Goal: Connect with others: Connect with other users

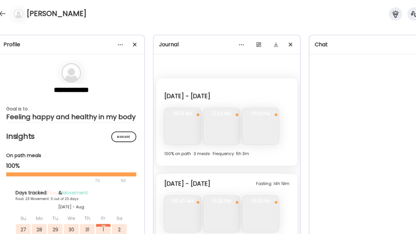
scroll to position [2851, 0]
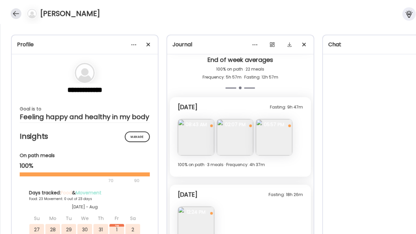
click at [16, 12] on div at bounding box center [13, 11] width 9 height 9
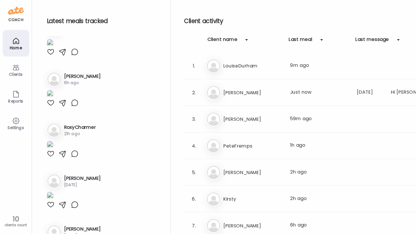
scroll to position [741, 0]
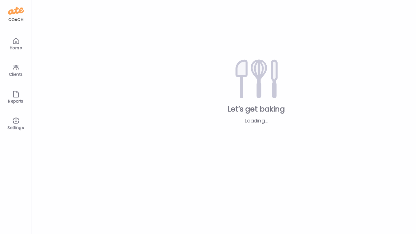
type input "**********"
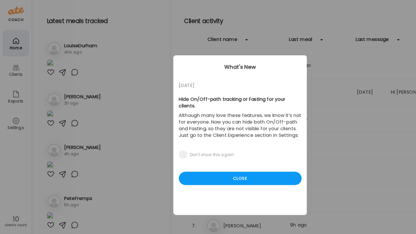
click at [201, 143] on div "05/27/23 Hide On/Off-path tracking or Fasting for your clients. Although many l…" at bounding box center [207, 117] width 115 height 139
click at [200, 149] on div "Close" at bounding box center [208, 155] width 106 height 12
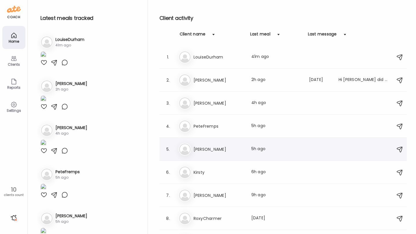
scroll to position [39, 0]
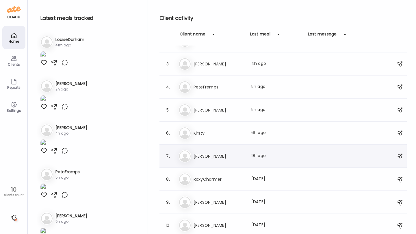
click at [220, 160] on div "Ka KatieBlundell Last meal: 9h ago" at bounding box center [283, 156] width 211 height 13
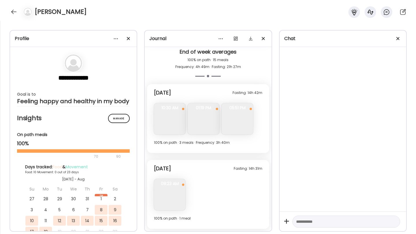
scroll to position [2236, 0]
click at [17, 14] on div at bounding box center [13, 11] width 9 height 9
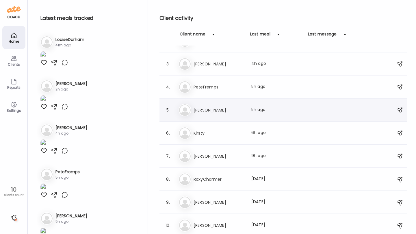
scroll to position [0, 0]
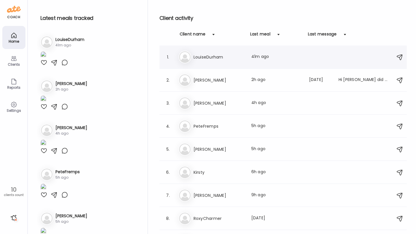
click at [211, 63] on div "Lo LouiseDurham Last meal: 41m ago" at bounding box center [283, 57] width 211 height 13
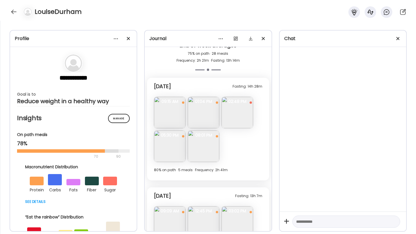
scroll to position [2903, 0]
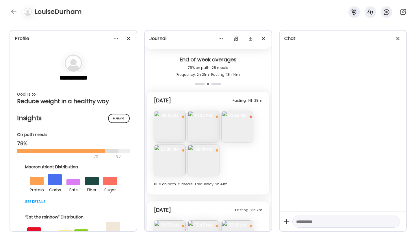
click at [171, 165] on img at bounding box center [169, 160] width 31 height 31
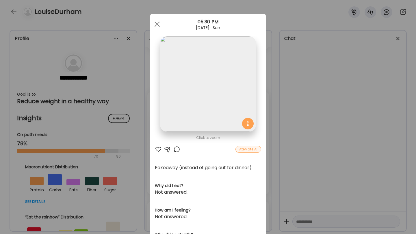
click at [181, 66] on img at bounding box center [208, 84] width 96 height 96
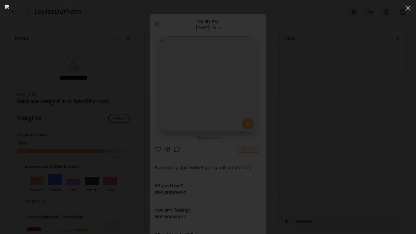
click at [183, 69] on img at bounding box center [208, 117] width 406 height 225
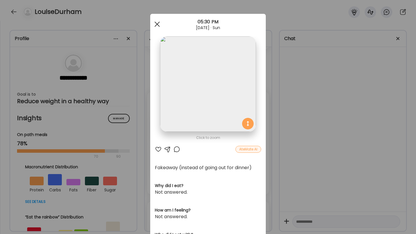
click at [158, 27] on div at bounding box center [157, 24] width 12 height 12
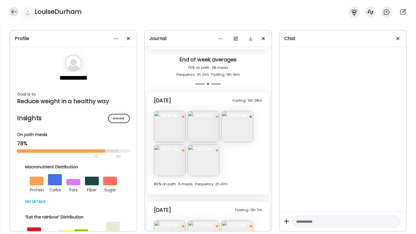
click at [12, 12] on div at bounding box center [13, 11] width 9 height 9
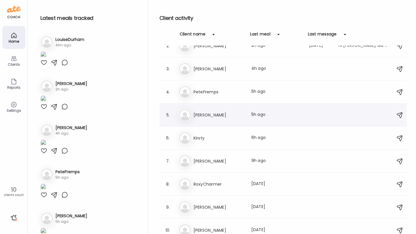
scroll to position [39, 0]
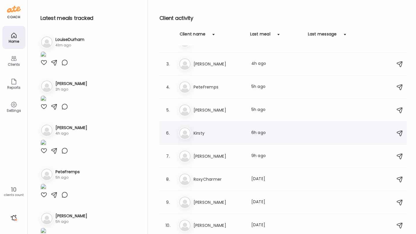
click at [209, 140] on div "6. Ki Kirsty Last meal: 6h ago" at bounding box center [282, 133] width 247 height 23
click at [206, 180] on h3 "RoxyCharmer" at bounding box center [218, 179] width 51 height 7
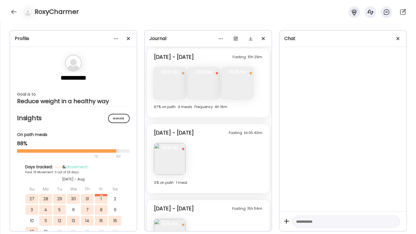
scroll to position [2134, 0]
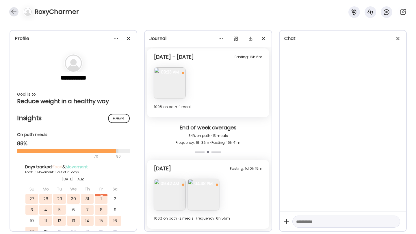
click at [14, 8] on div at bounding box center [13, 11] width 9 height 9
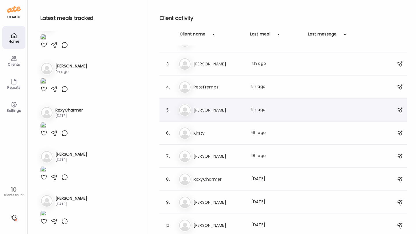
scroll to position [0, 0]
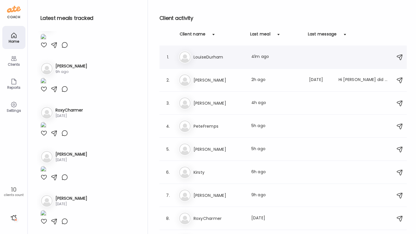
click at [204, 63] on div "Lo LouiseDurham Last meal: 41m ago" at bounding box center [283, 57] width 211 height 13
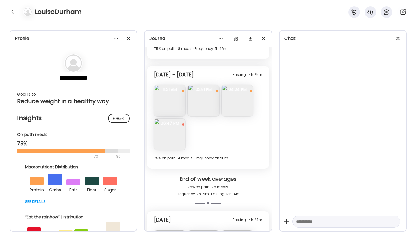
scroll to position [2978, 0]
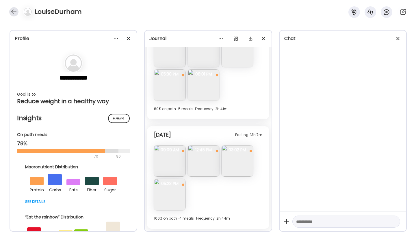
click at [11, 11] on div at bounding box center [13, 11] width 9 height 9
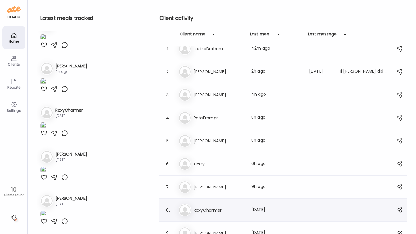
scroll to position [39, 0]
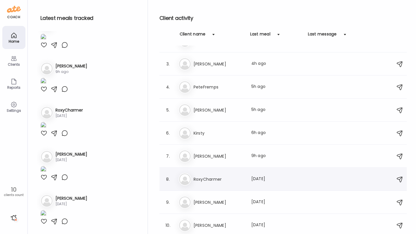
click at [222, 179] on h3 "RoxyCharmer" at bounding box center [218, 179] width 51 height 7
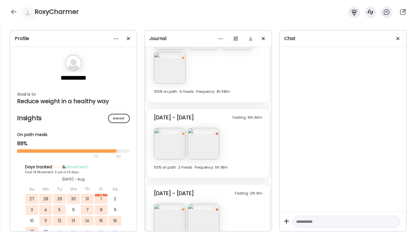
scroll to position [2134, 0]
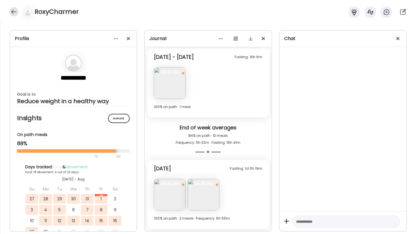
click at [14, 13] on div at bounding box center [13, 11] width 9 height 9
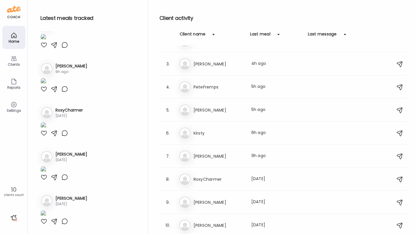
scroll to position [703, 0]
click at [210, 160] on div "Ka KatieBlundell Last meal: 9h ago" at bounding box center [283, 156] width 211 height 13
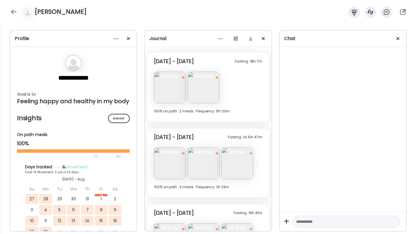
scroll to position [1774, 0]
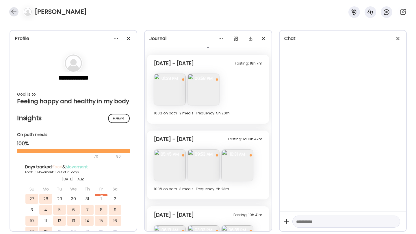
click at [14, 9] on div at bounding box center [13, 11] width 9 height 9
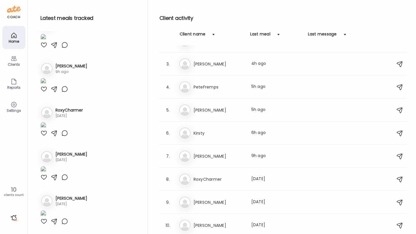
scroll to position [703, 0]
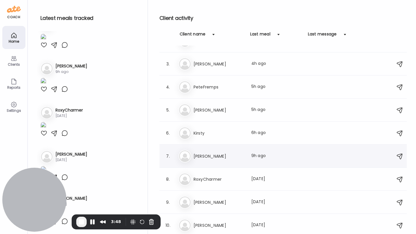
click at [212, 152] on div "Ka KatieBlundell Last meal: 9h ago" at bounding box center [283, 156] width 211 height 13
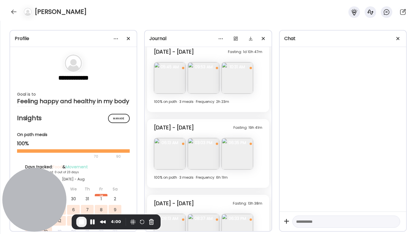
scroll to position [1861, 0]
click at [201, 88] on img at bounding box center [203, 78] width 31 height 31
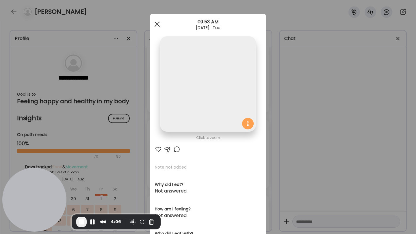
click at [156, 22] on div at bounding box center [157, 24] width 12 height 12
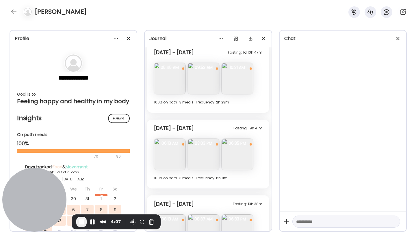
click at [234, 80] on img at bounding box center [236, 78] width 31 height 31
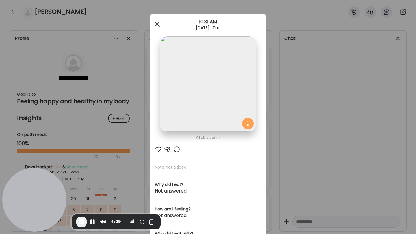
click at [156, 26] on div at bounding box center [157, 24] width 12 height 12
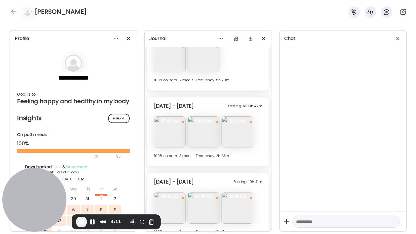
scroll to position [1778, 0]
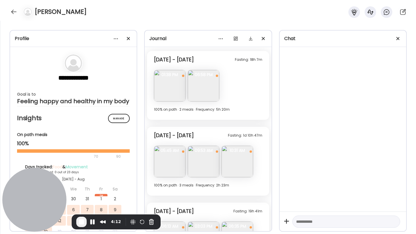
click at [179, 96] on img at bounding box center [169, 85] width 31 height 31
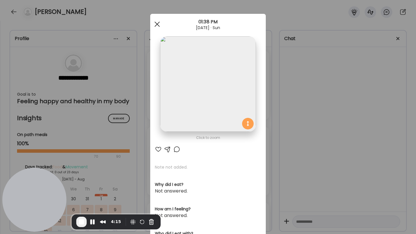
click at [157, 25] on div at bounding box center [157, 24] width 12 height 12
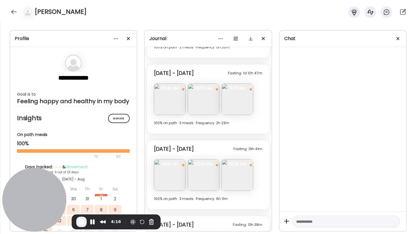
scroll to position [1880, 0]
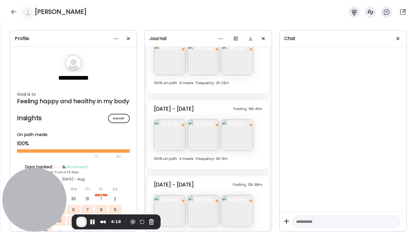
click at [199, 135] on img at bounding box center [203, 134] width 31 height 31
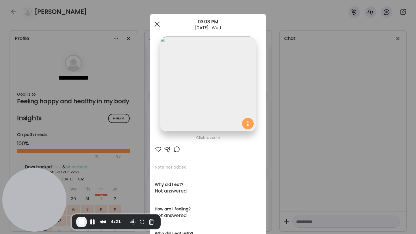
click at [157, 25] on span at bounding box center [156, 24] width 5 height 5
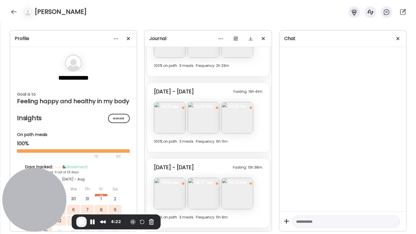
scroll to position [1900, 0]
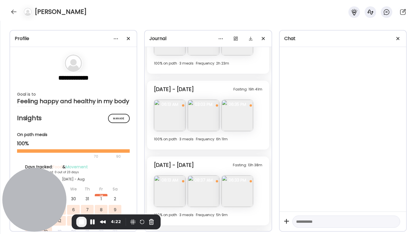
click at [237, 113] on img at bounding box center [236, 115] width 31 height 31
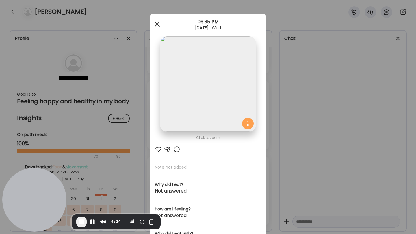
click at [158, 26] on span at bounding box center [156, 24] width 5 height 5
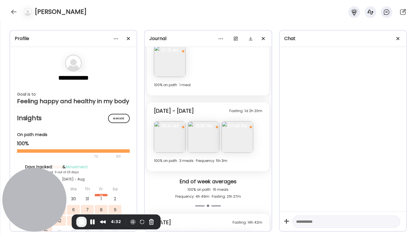
scroll to position [2111, 0]
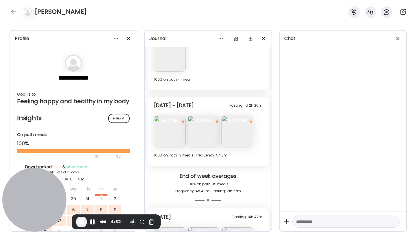
click at [242, 132] on img at bounding box center [236, 131] width 31 height 31
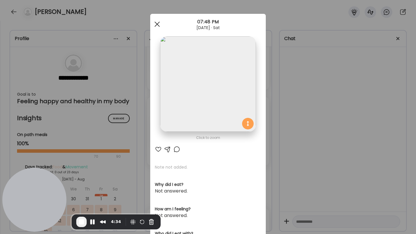
click at [154, 24] on div at bounding box center [157, 24] width 12 height 12
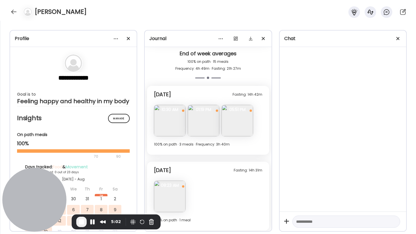
scroll to position [2236, 0]
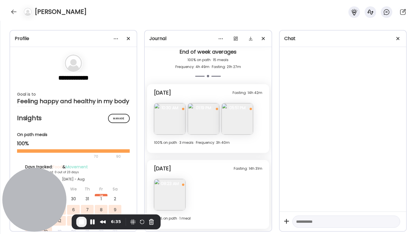
click at [80, 222] on span "End Recording" at bounding box center [81, 222] width 7 height 7
